Goal: Check status

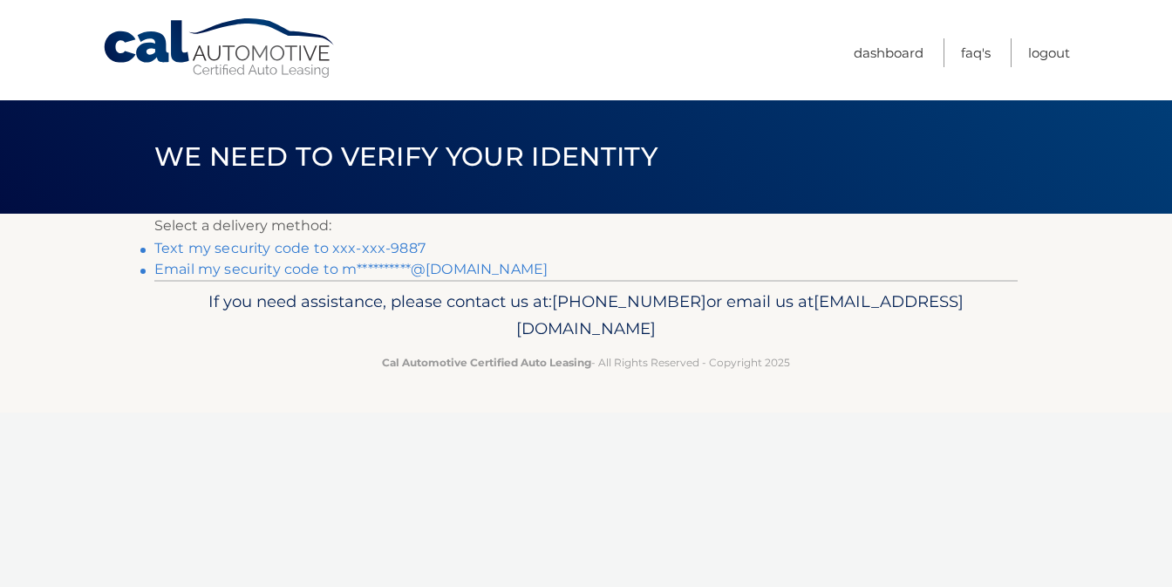
click at [327, 248] on link "Text my security code to xxx-xxx-9887" at bounding box center [289, 248] width 271 height 17
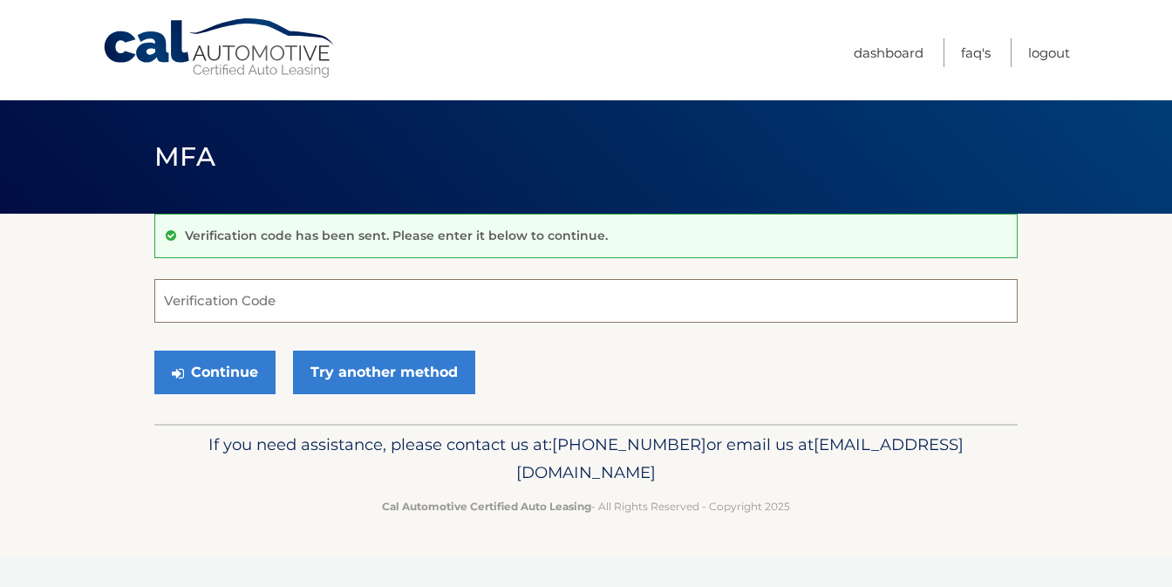
click at [277, 311] on input "Verification Code" at bounding box center [586, 301] width 864 height 44
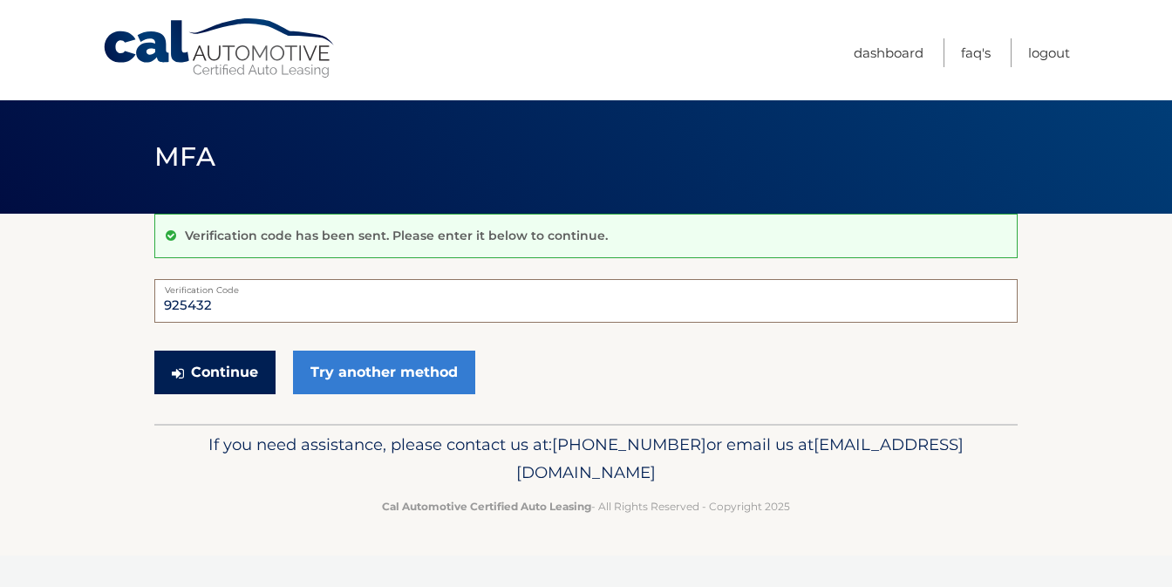
type input "925432"
click at [224, 376] on button "Continue" at bounding box center [214, 373] width 121 height 44
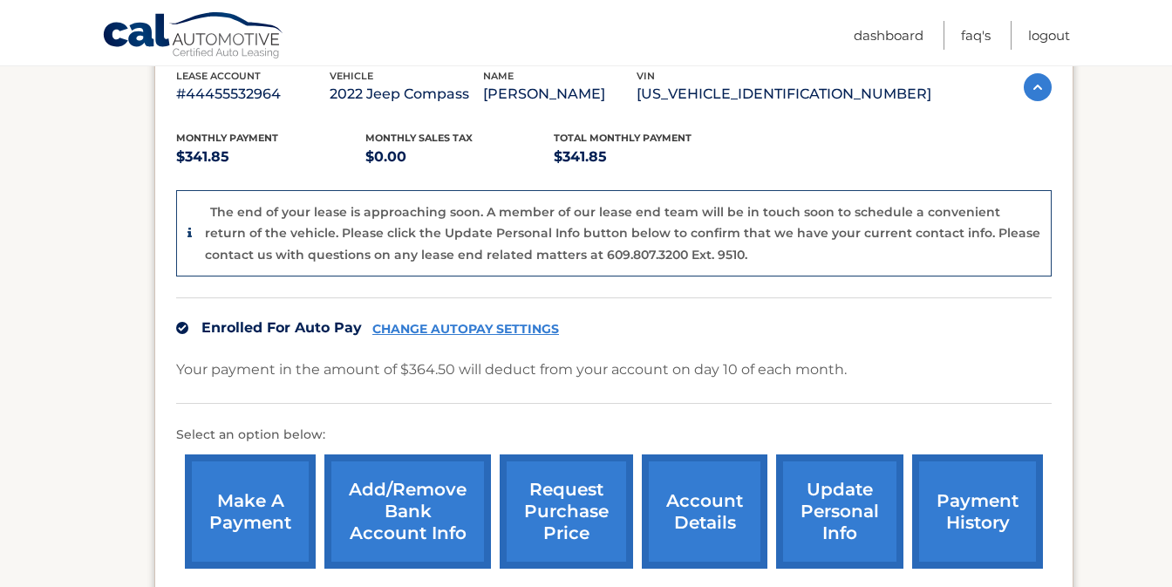
scroll to position [419, 0]
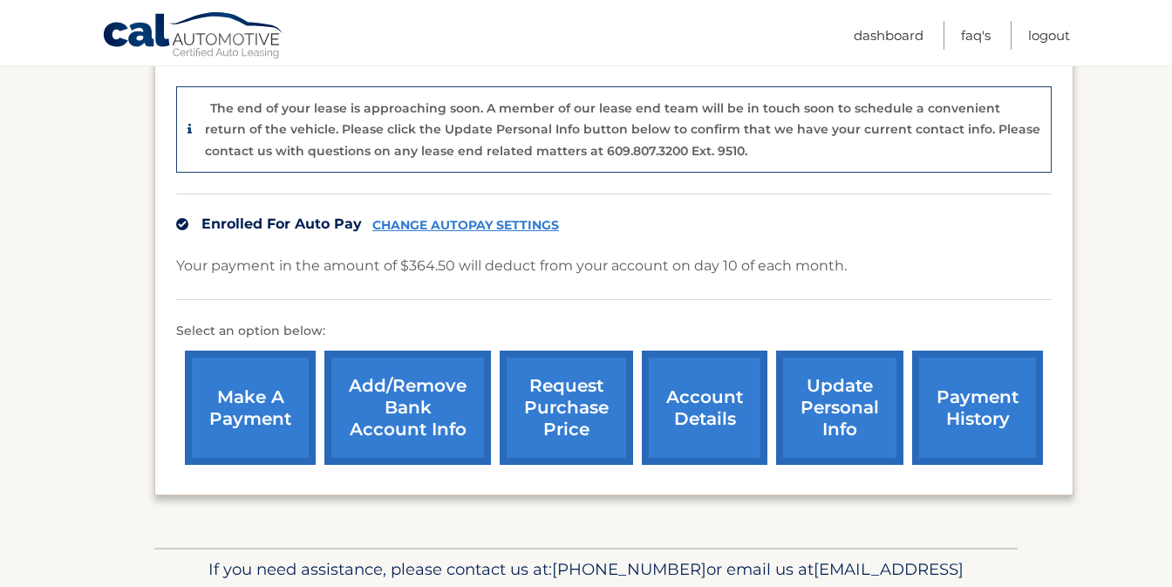
click at [727, 415] on link "account details" at bounding box center [705, 408] width 126 height 114
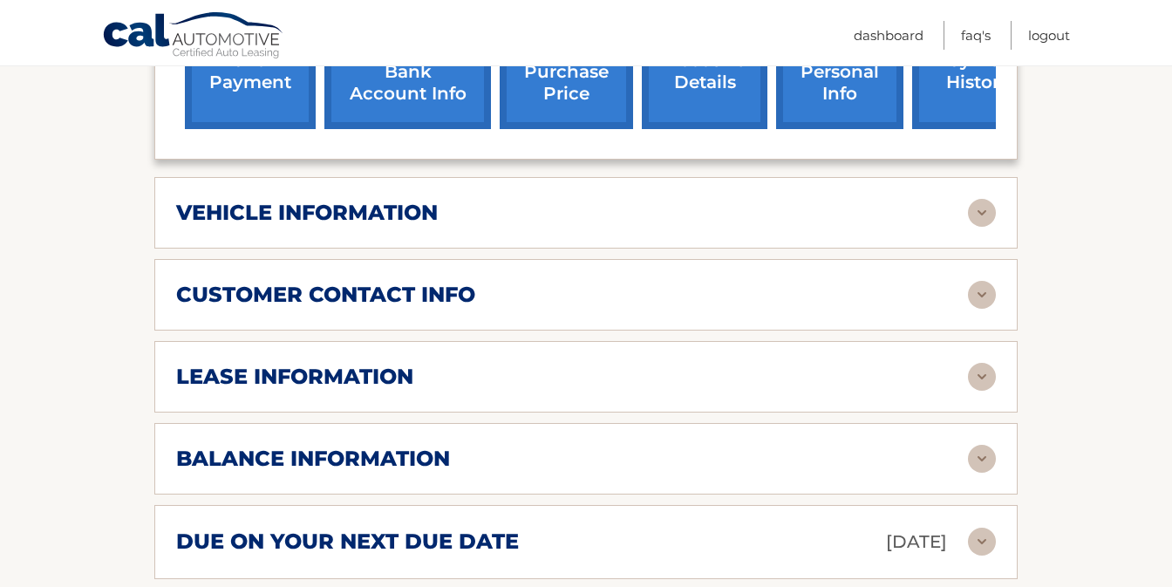
click at [749, 364] on div "lease information" at bounding box center [572, 377] width 792 height 26
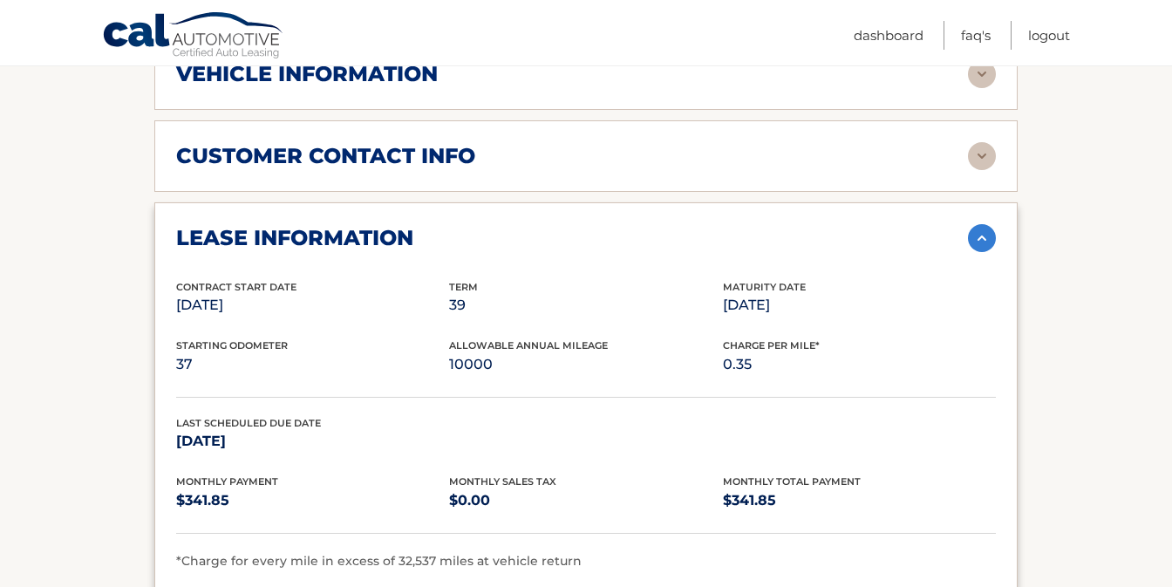
scroll to position [832, 0]
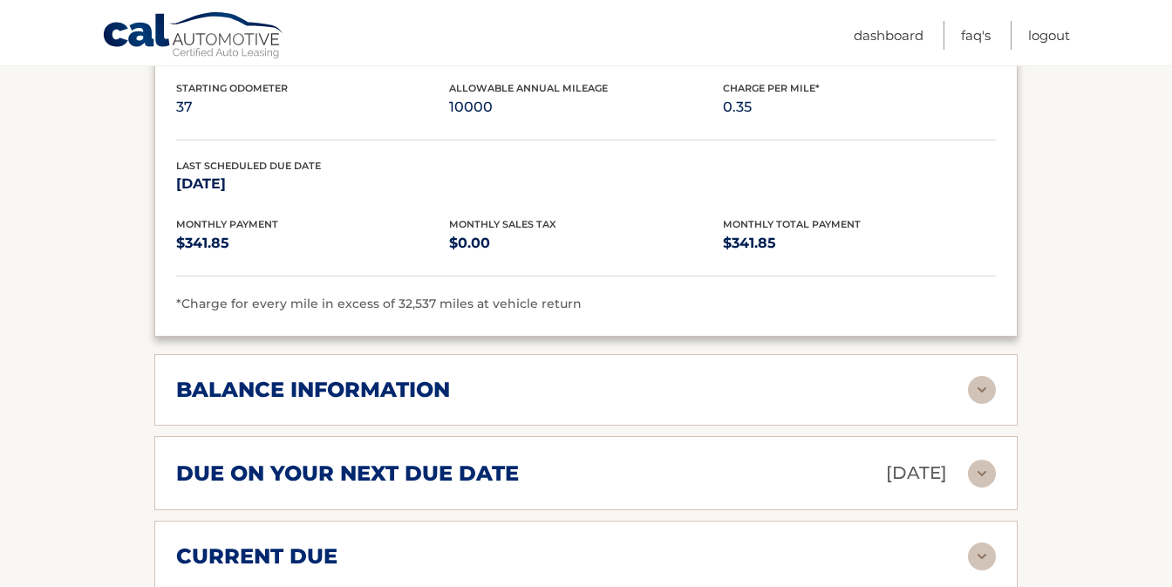
click at [699, 354] on div "balance information Payments Received 37 Payments Remaining 2 Next Payment will…" at bounding box center [586, 390] width 864 height 72
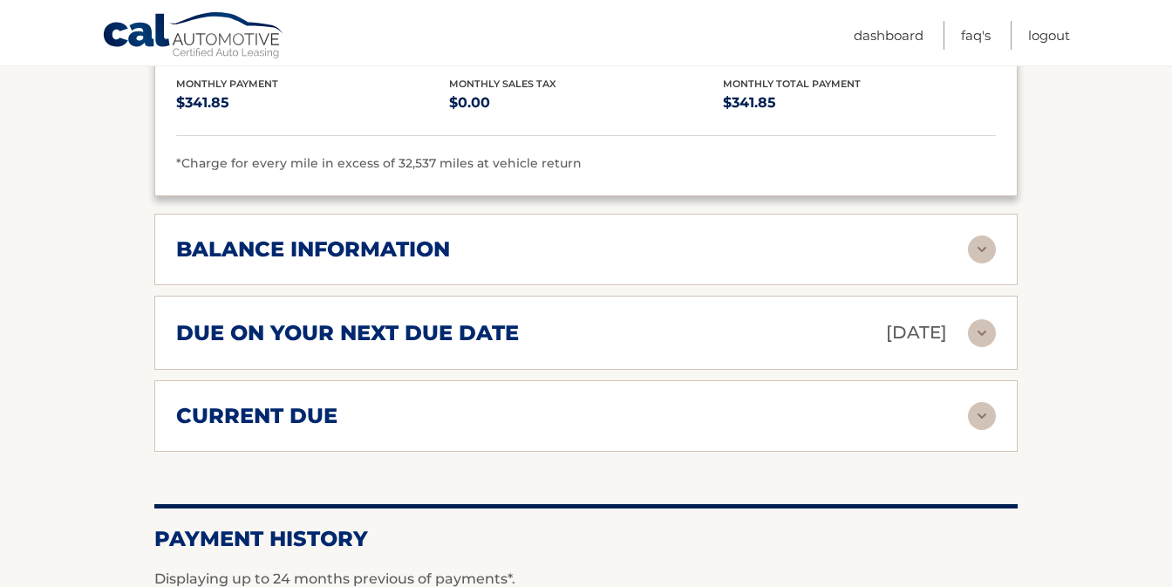
click at [675, 406] on div "current due Late Charges $0.00 Miscelleneous Charges* $50.00 Sales Tax $0.00 pa…" at bounding box center [586, 416] width 864 height 72
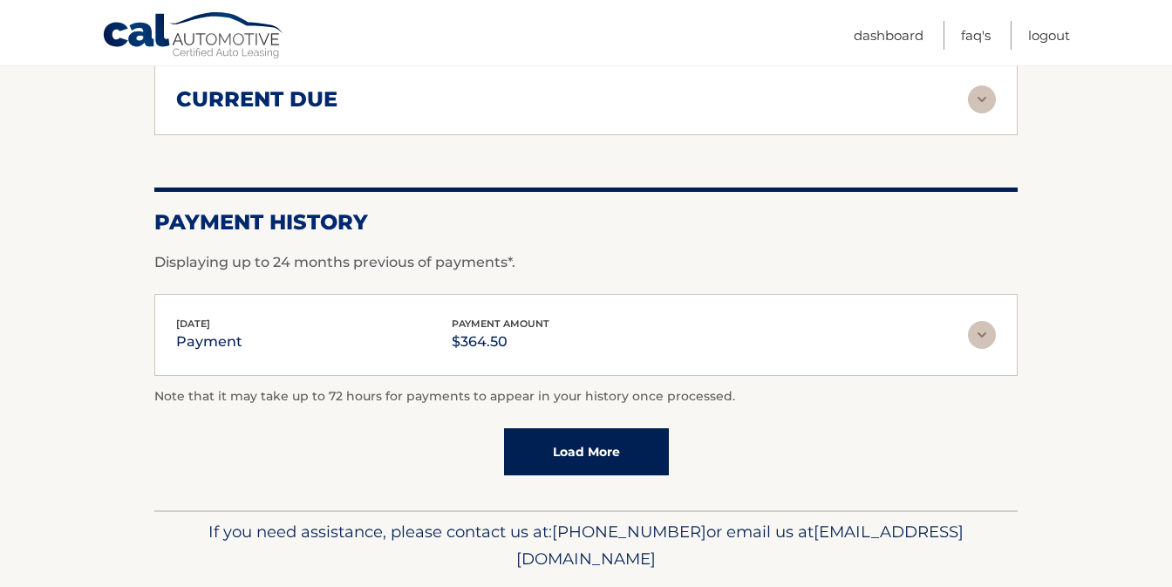
scroll to position [1550, 0]
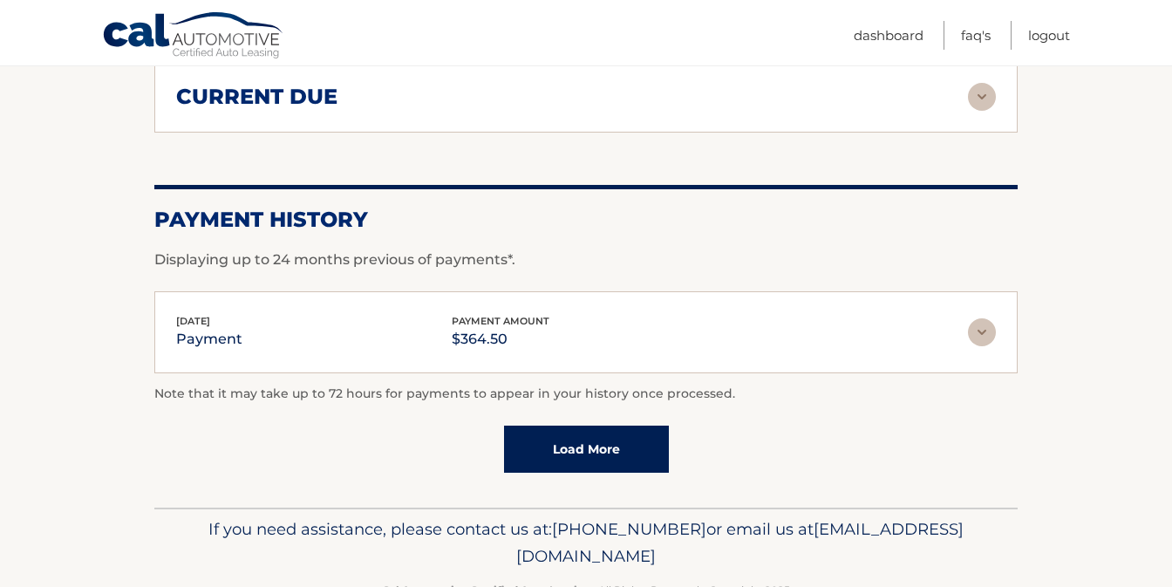
click at [707, 519] on span "[PHONE_NUMBER]" at bounding box center [629, 529] width 154 height 20
drag, startPoint x: 754, startPoint y: 500, endPoint x: 651, endPoint y: 498, distance: 103.8
click at [651, 519] on span "[PHONE_NUMBER]" at bounding box center [629, 529] width 154 height 20
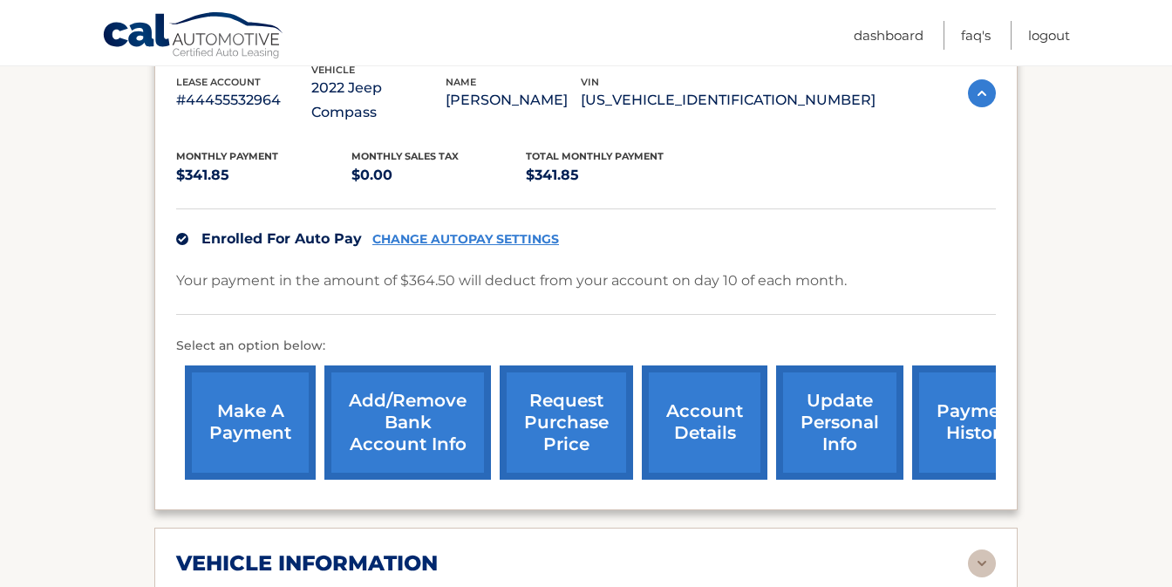
scroll to position [253, 0]
